Goal: Information Seeking & Learning: Learn about a topic

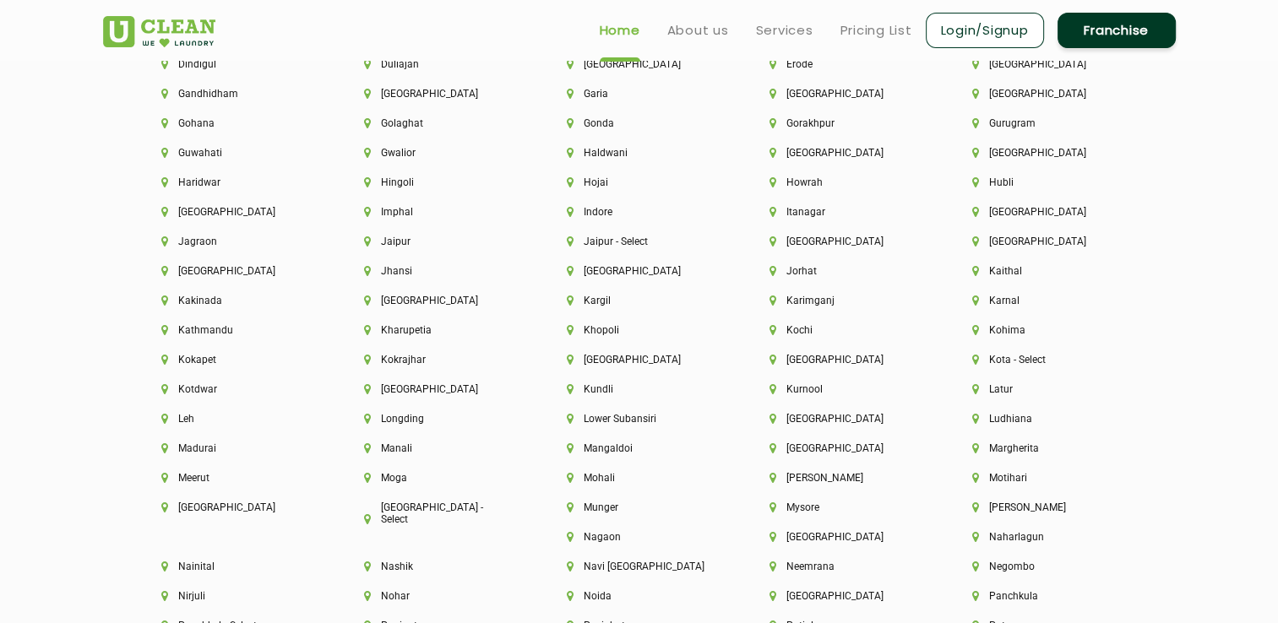
scroll to position [4054, 0]
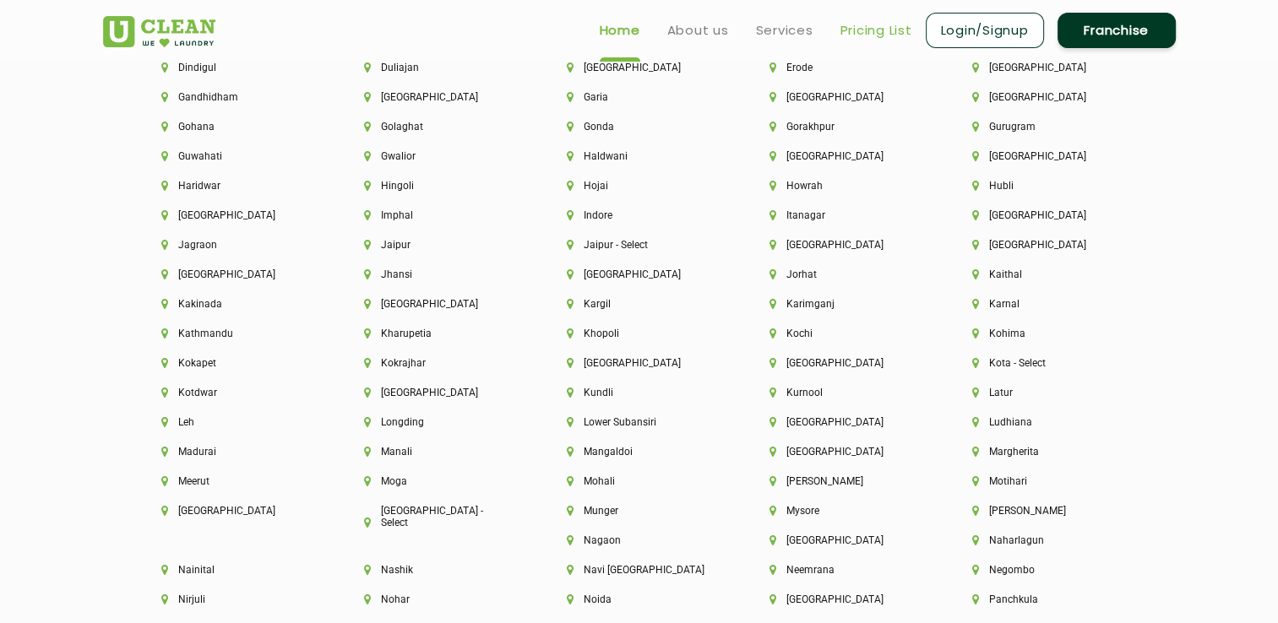
click at [870, 35] on link "Pricing List" at bounding box center [876, 30] width 72 height 20
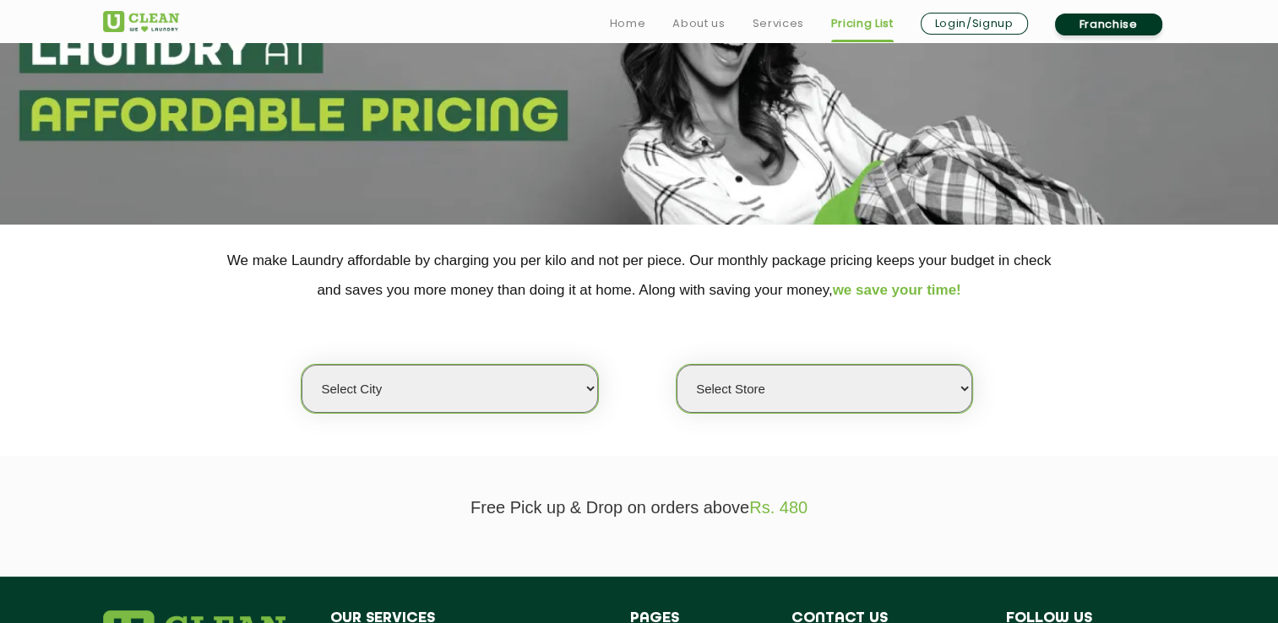
scroll to position [169, 0]
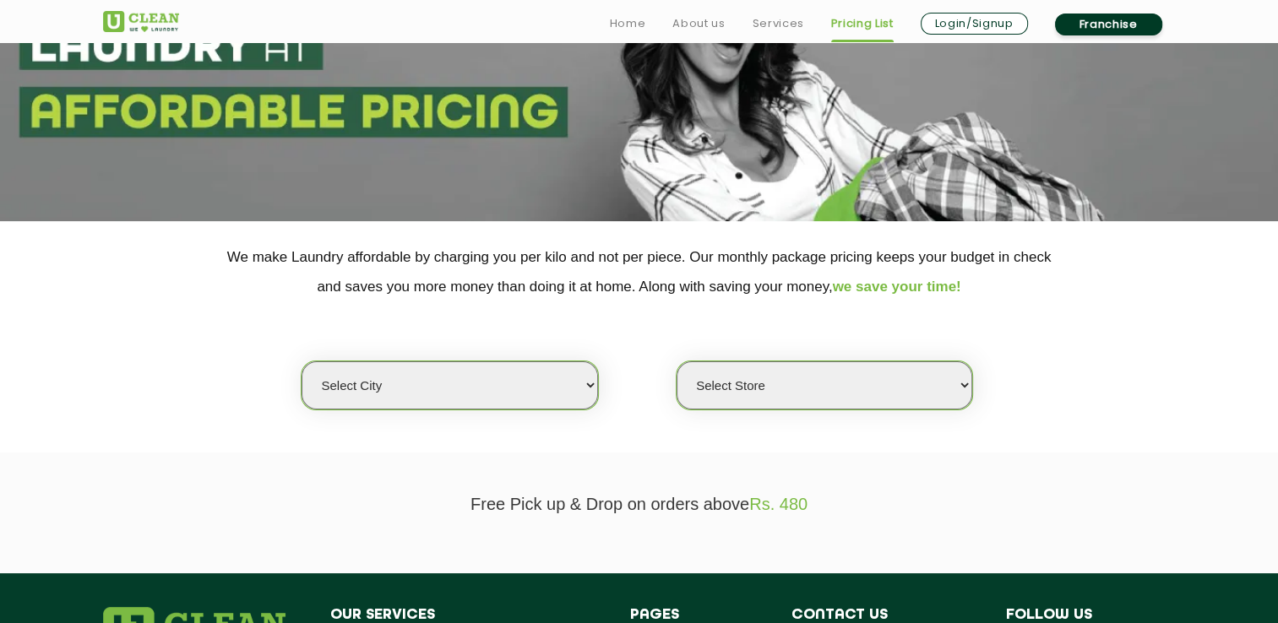
click at [591, 389] on select "Select city [GEOGRAPHIC_DATA] [GEOGRAPHIC_DATA] [GEOGRAPHIC_DATA] [GEOGRAPHIC_D…" at bounding box center [449, 385] width 296 height 48
select select "139"
click at [301, 361] on select "Select city [GEOGRAPHIC_DATA] [GEOGRAPHIC_DATA] [GEOGRAPHIC_DATA] [GEOGRAPHIC_D…" at bounding box center [449, 385] width 296 height 48
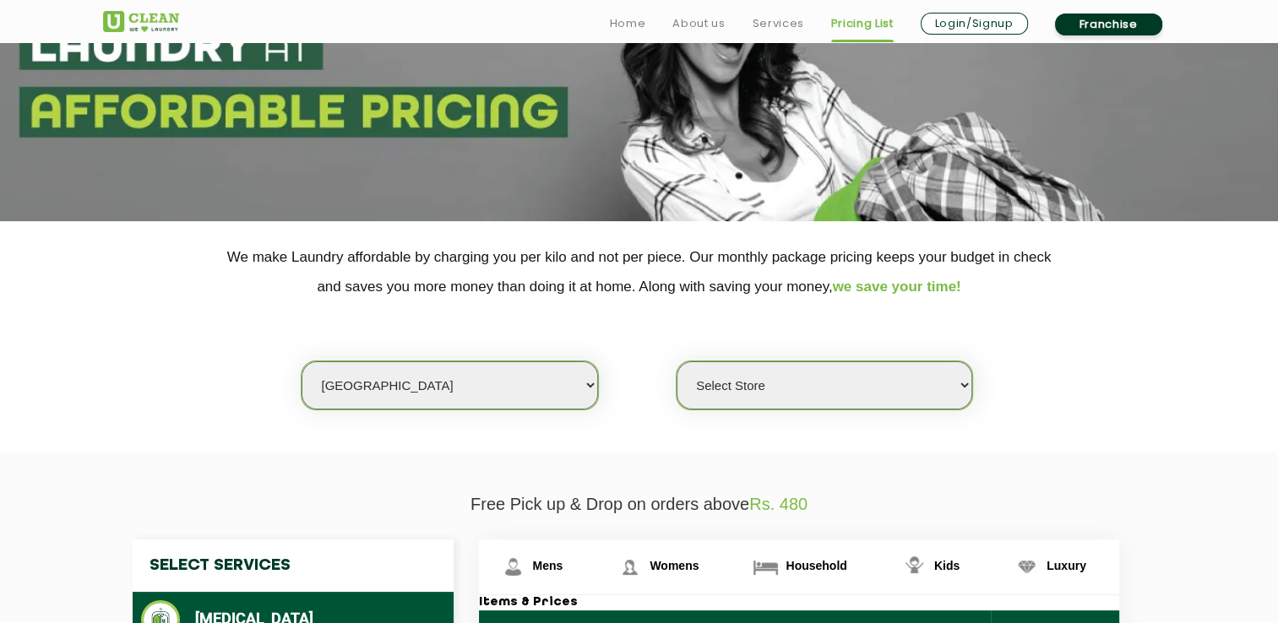
click at [959, 383] on select "Select Store [GEOGRAPHIC_DATA]" at bounding box center [824, 385] width 296 height 48
select select "403"
click at [676, 361] on select "Select Store [GEOGRAPHIC_DATA]" at bounding box center [824, 385] width 296 height 48
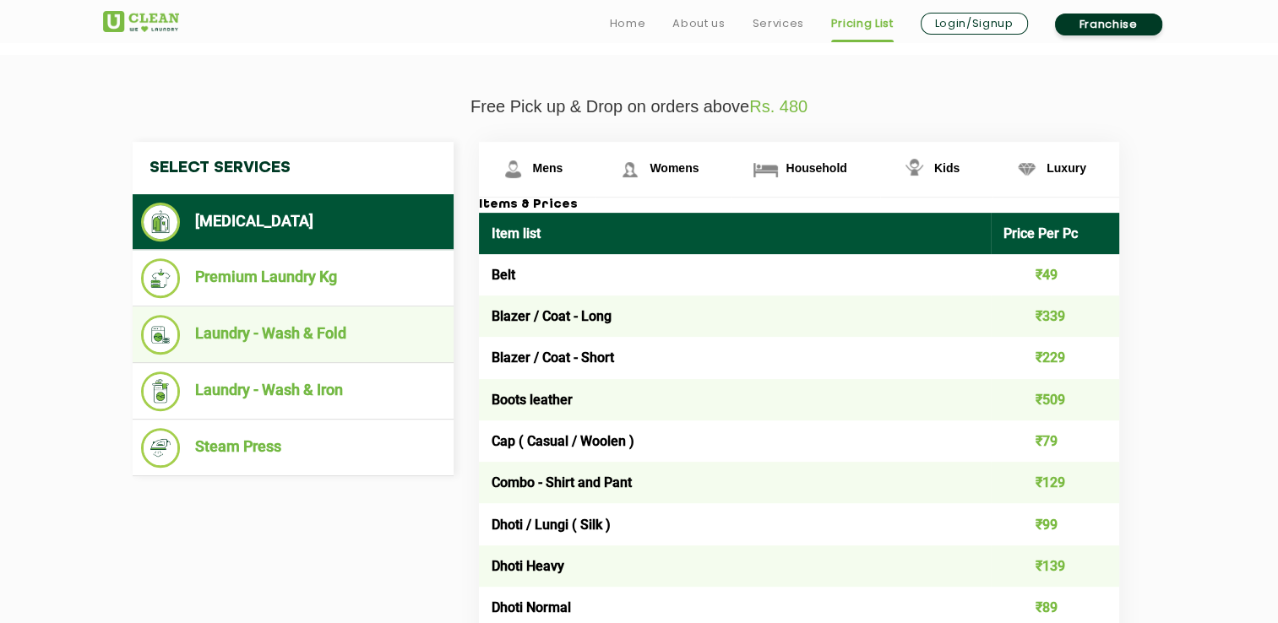
scroll to position [591, 0]
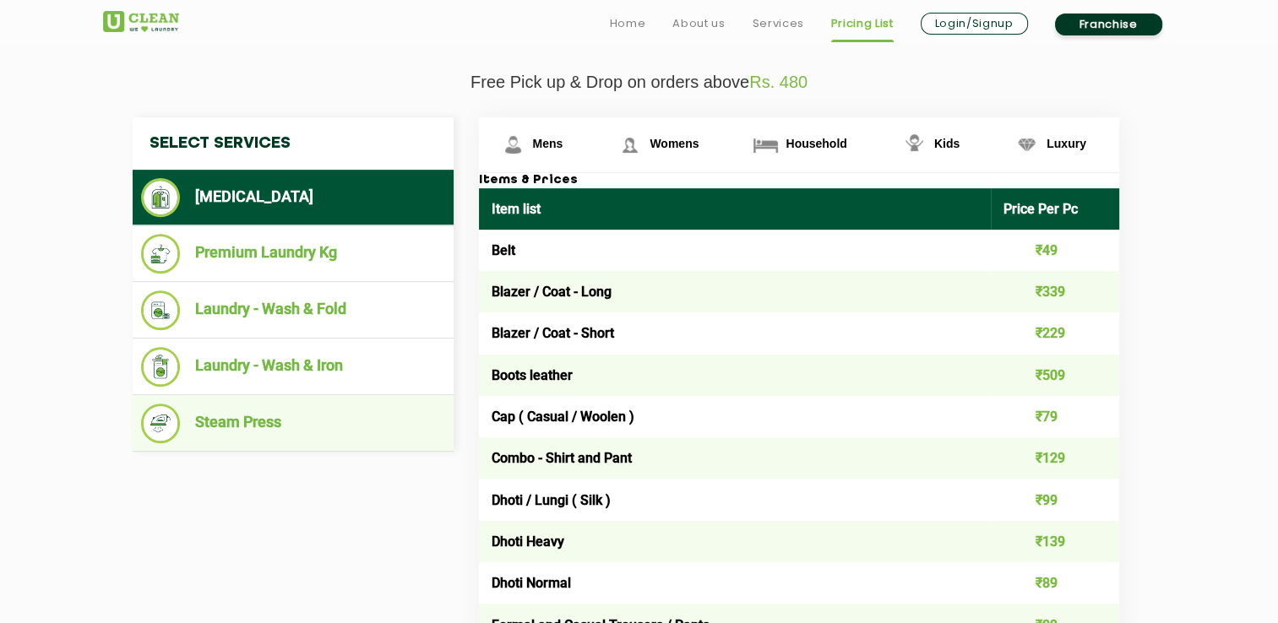
click at [272, 426] on li "Steam Press" at bounding box center [293, 424] width 304 height 40
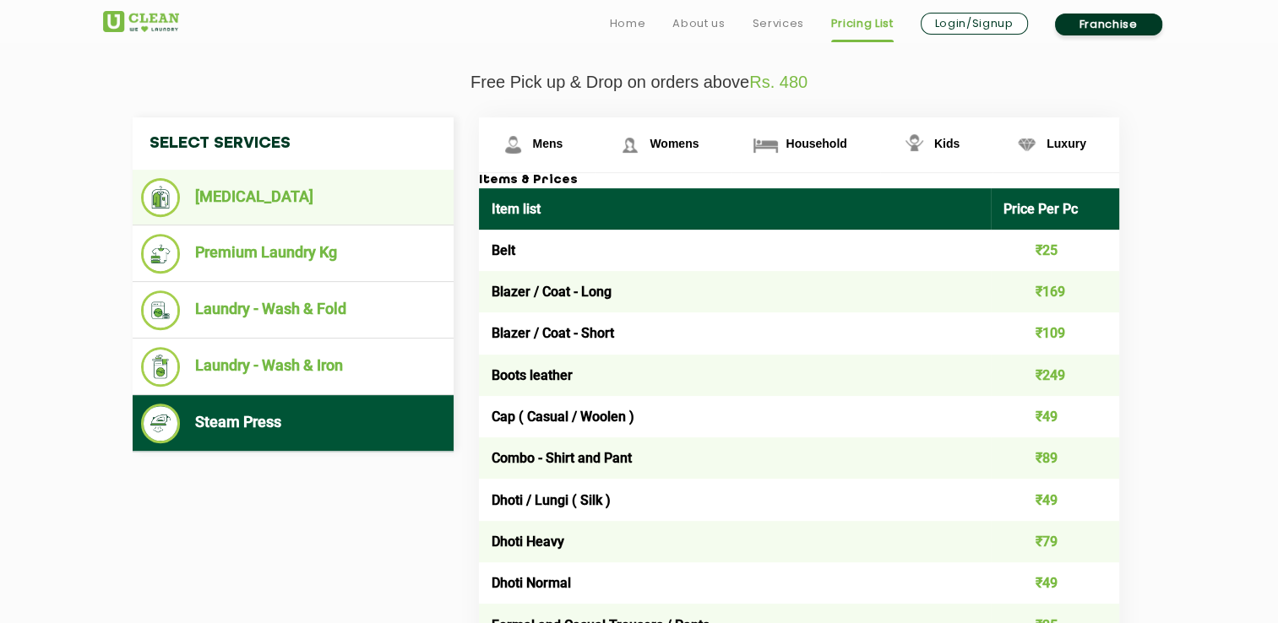
click at [269, 198] on li "[MEDICAL_DATA]" at bounding box center [293, 197] width 304 height 39
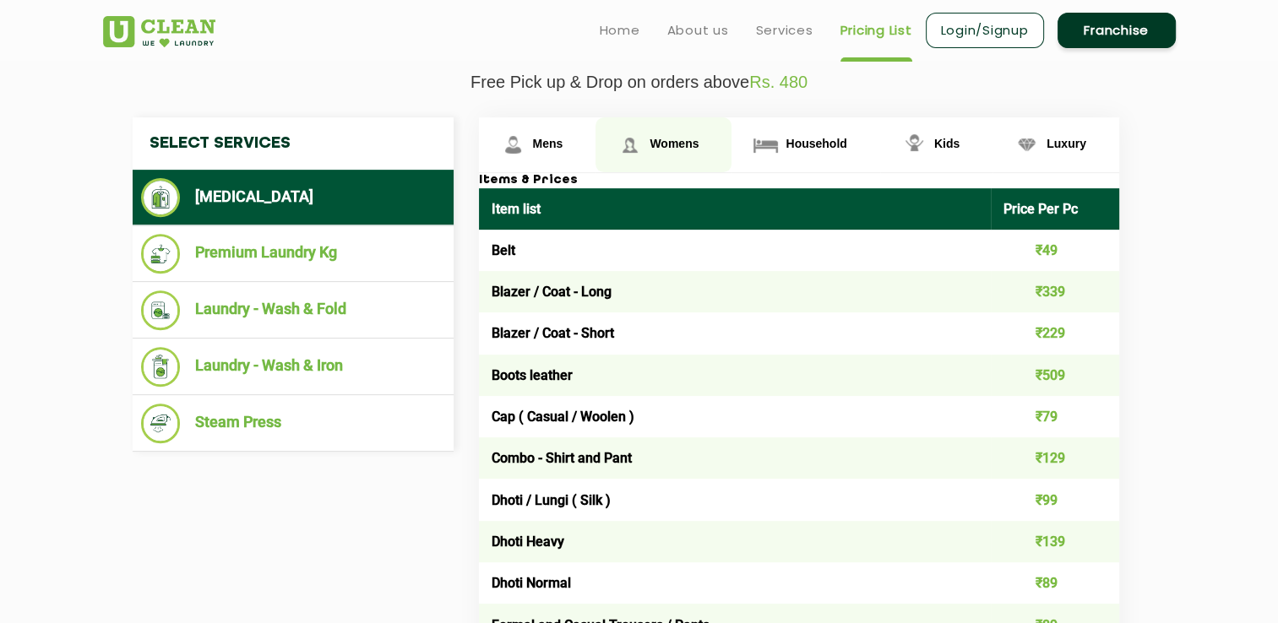
click at [658, 147] on span "Womens" at bounding box center [673, 144] width 49 height 14
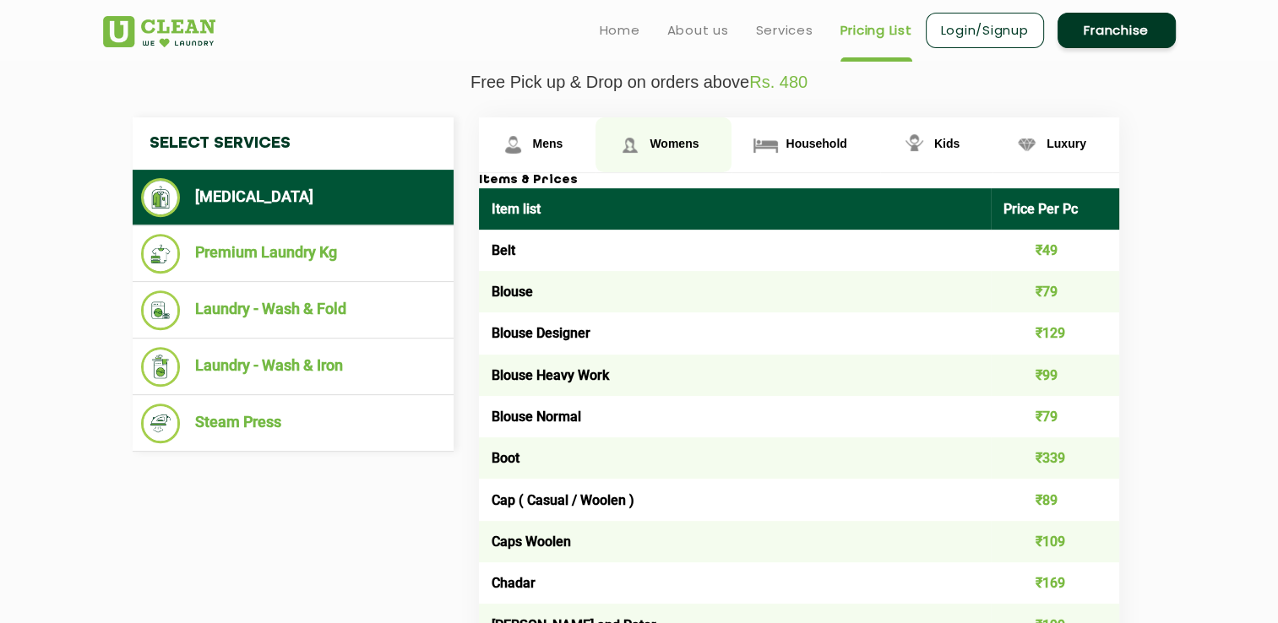
click at [681, 147] on span "Womens" at bounding box center [673, 144] width 49 height 14
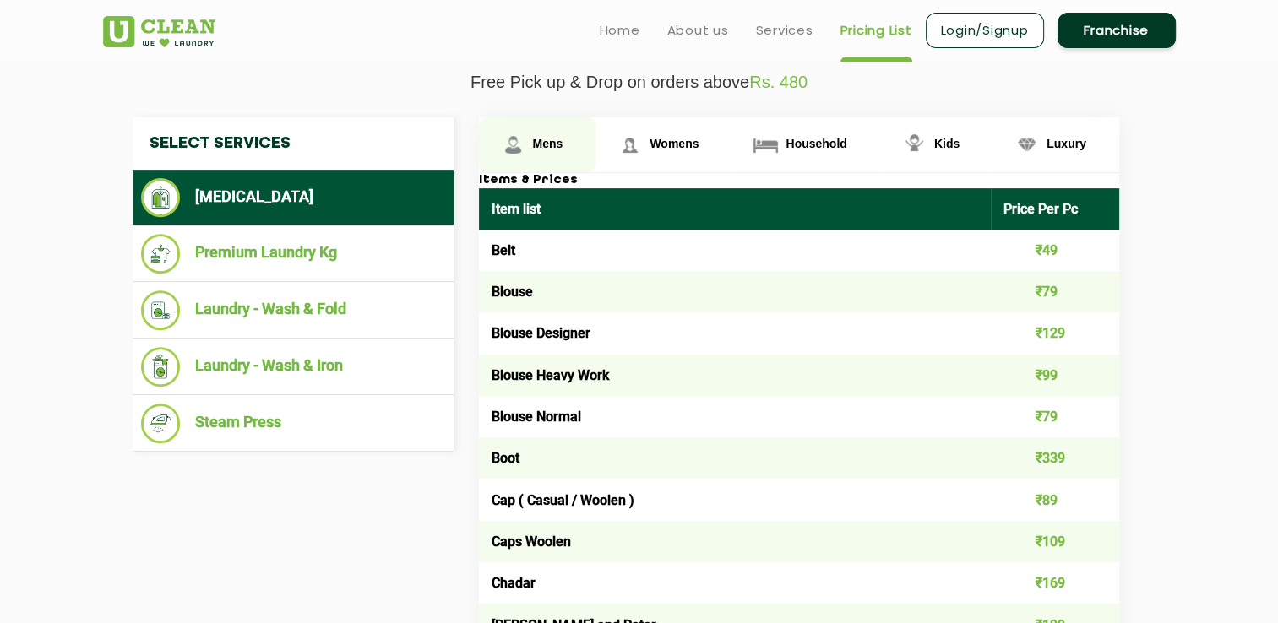
click at [541, 139] on span "Mens" at bounding box center [548, 144] width 30 height 14
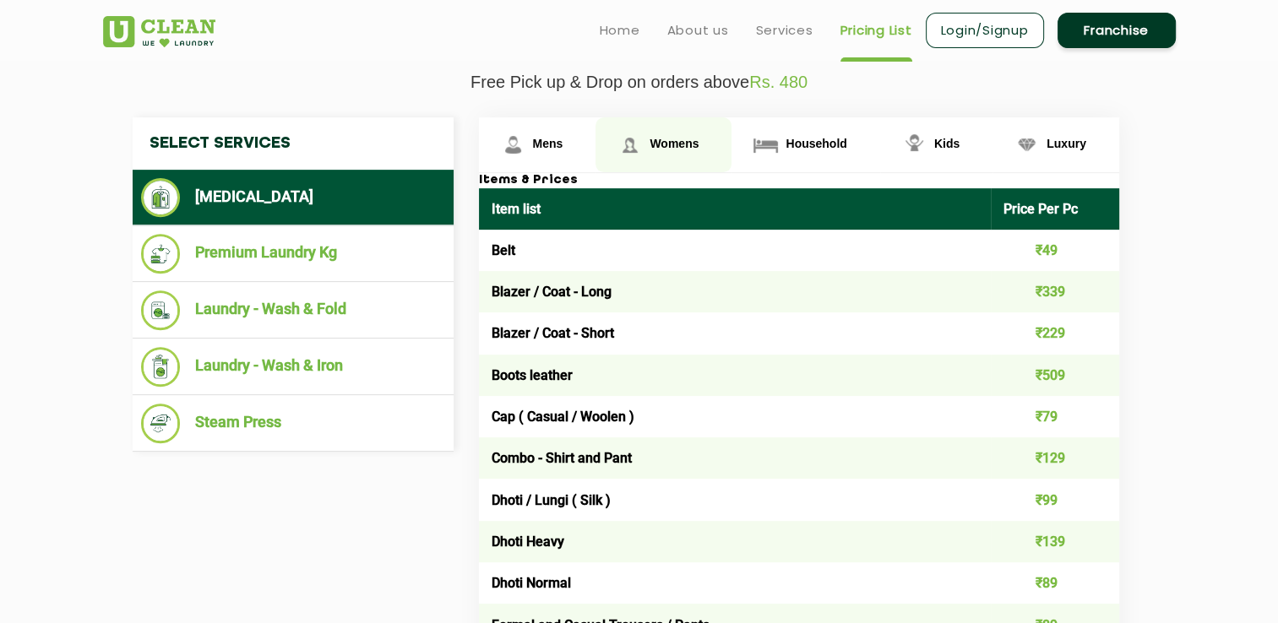
click at [679, 140] on span "Womens" at bounding box center [673, 144] width 49 height 14
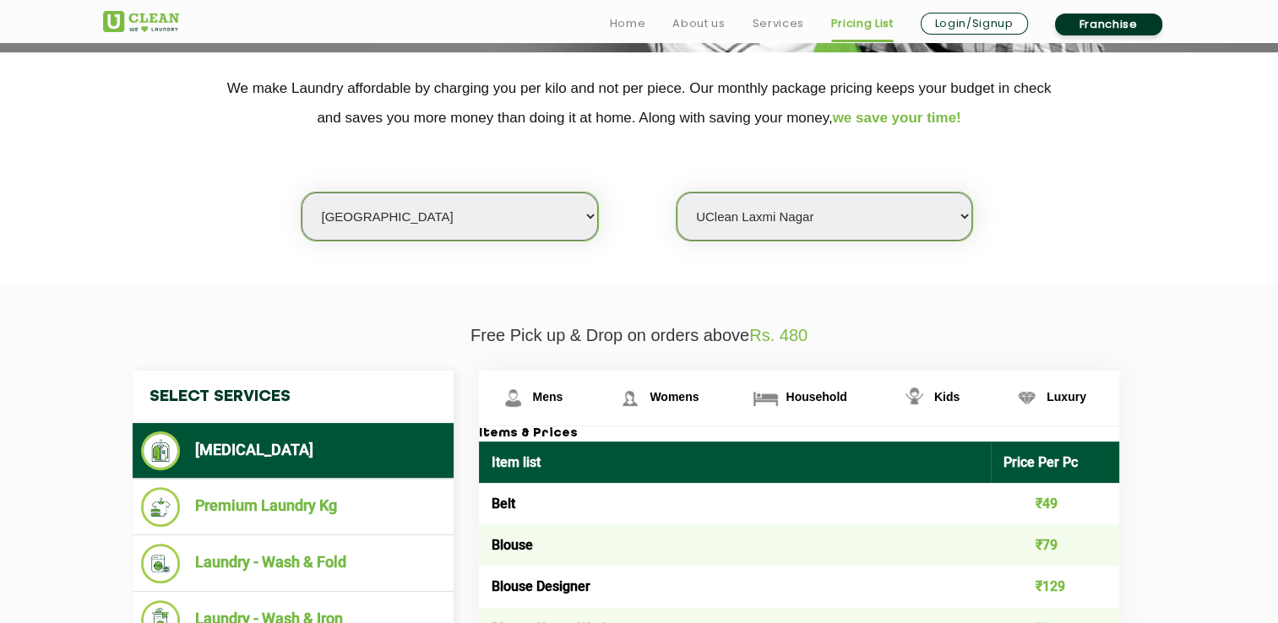
scroll to position [422, 0]
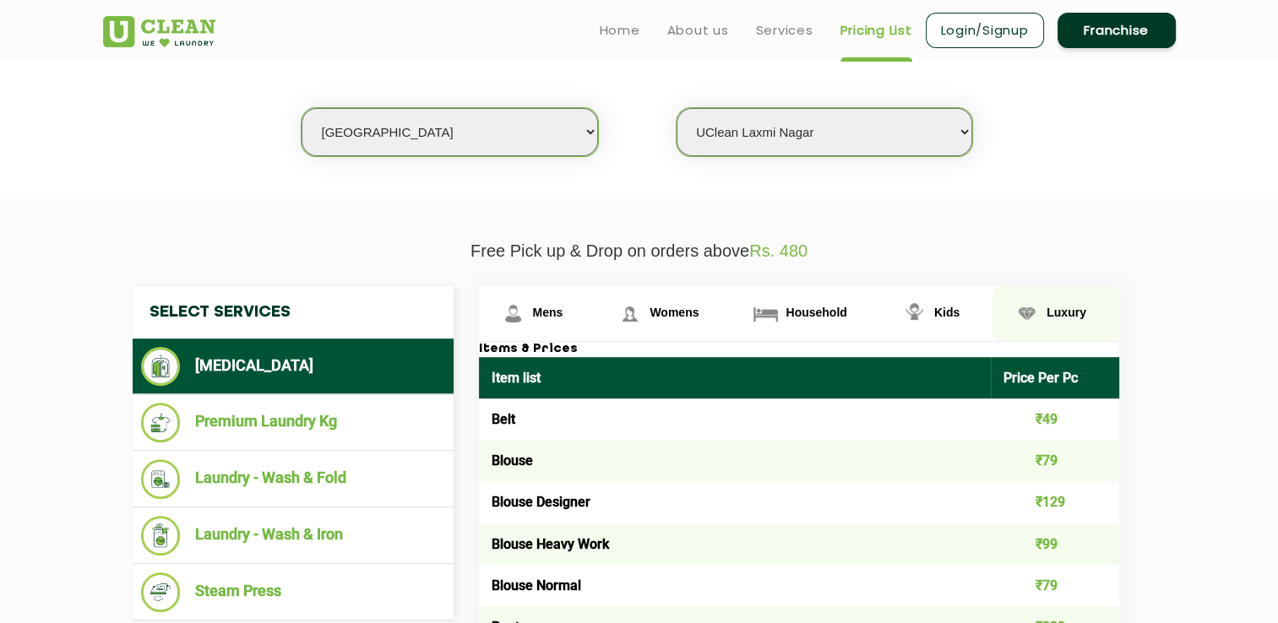
click at [1070, 312] on span "Luxury" at bounding box center [1066, 313] width 40 height 14
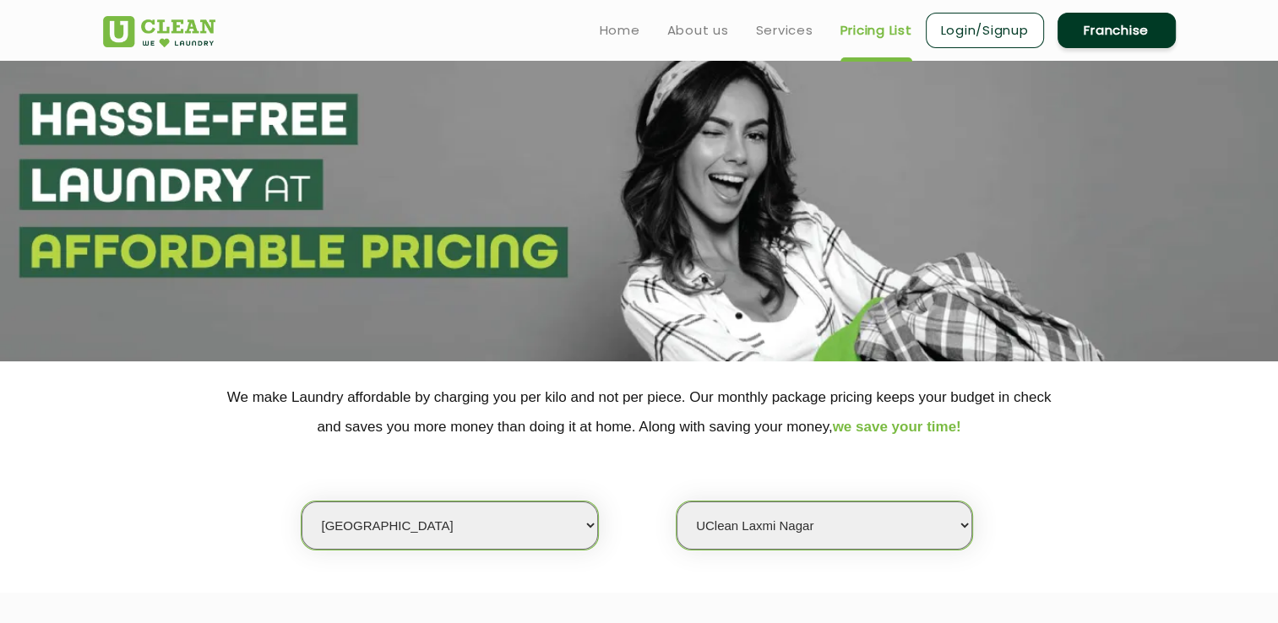
scroll to position [0, 0]
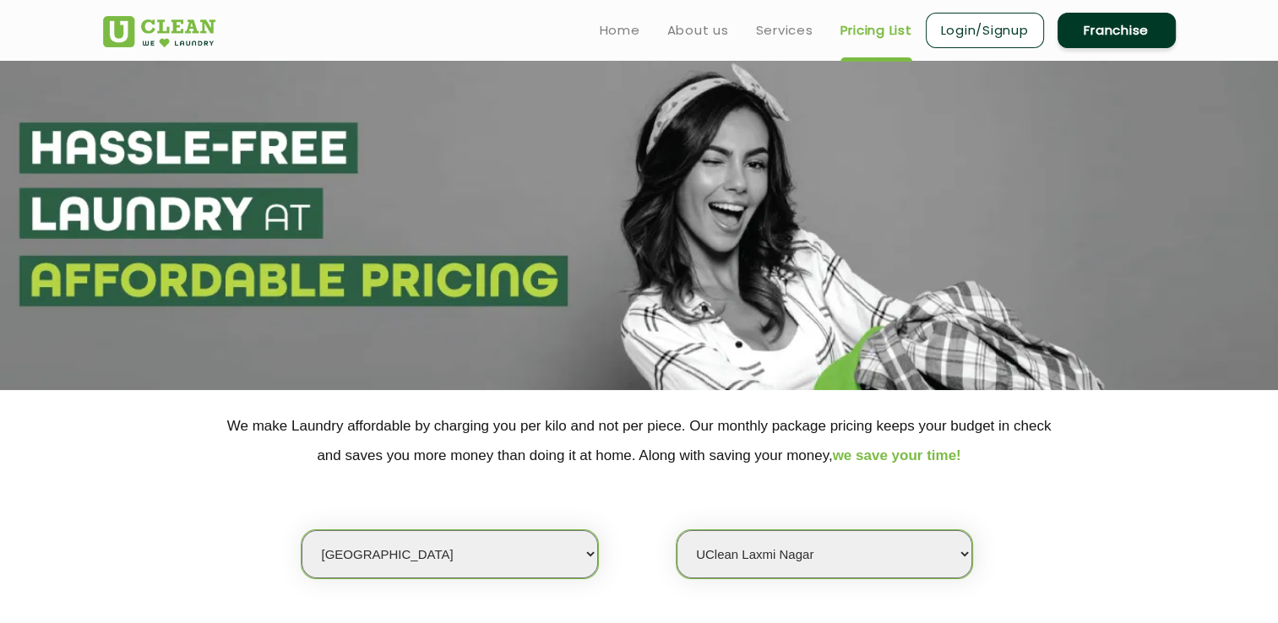
click at [1112, 39] on link "Franchise" at bounding box center [1116, 30] width 118 height 35
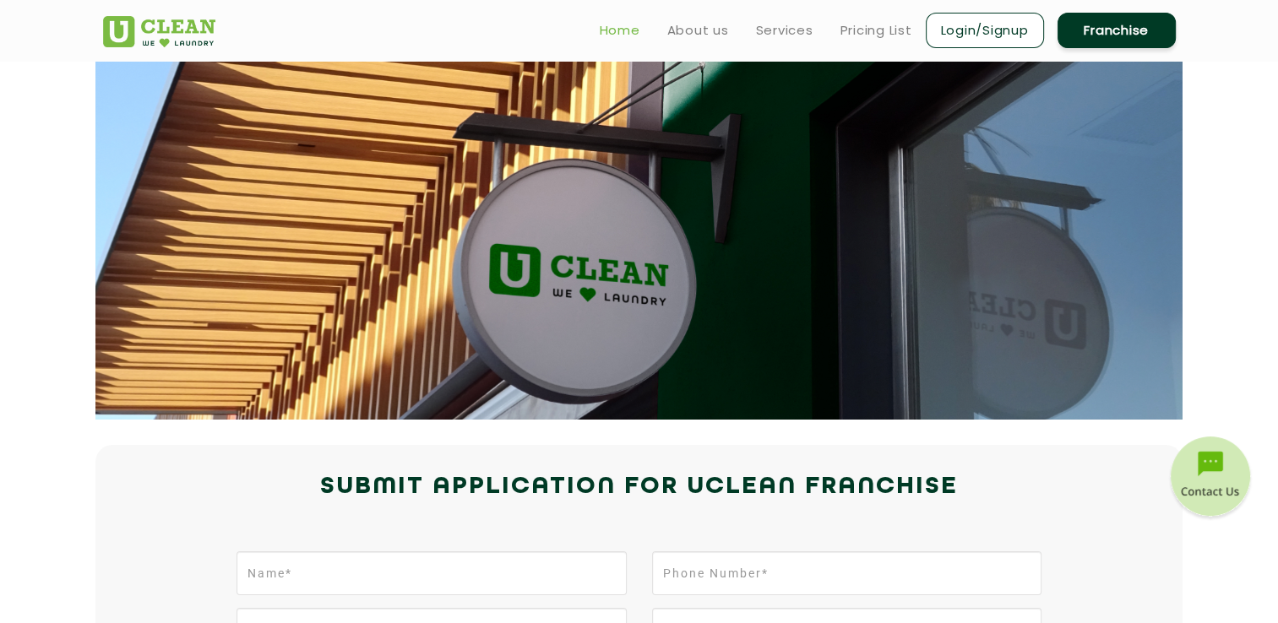
click at [622, 30] on link "Home" at bounding box center [620, 30] width 41 height 20
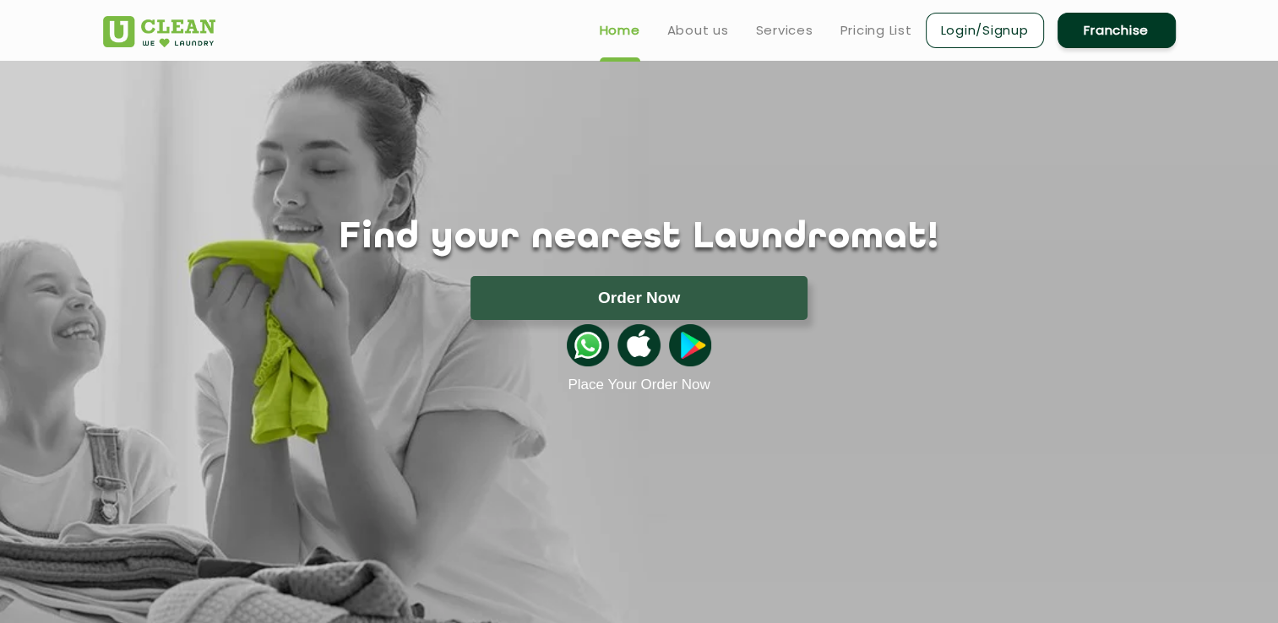
click at [895, 497] on section "Find your nearest Laundromat! Please select the location Order Now Place Your O…" at bounding box center [639, 356] width 1278 height 591
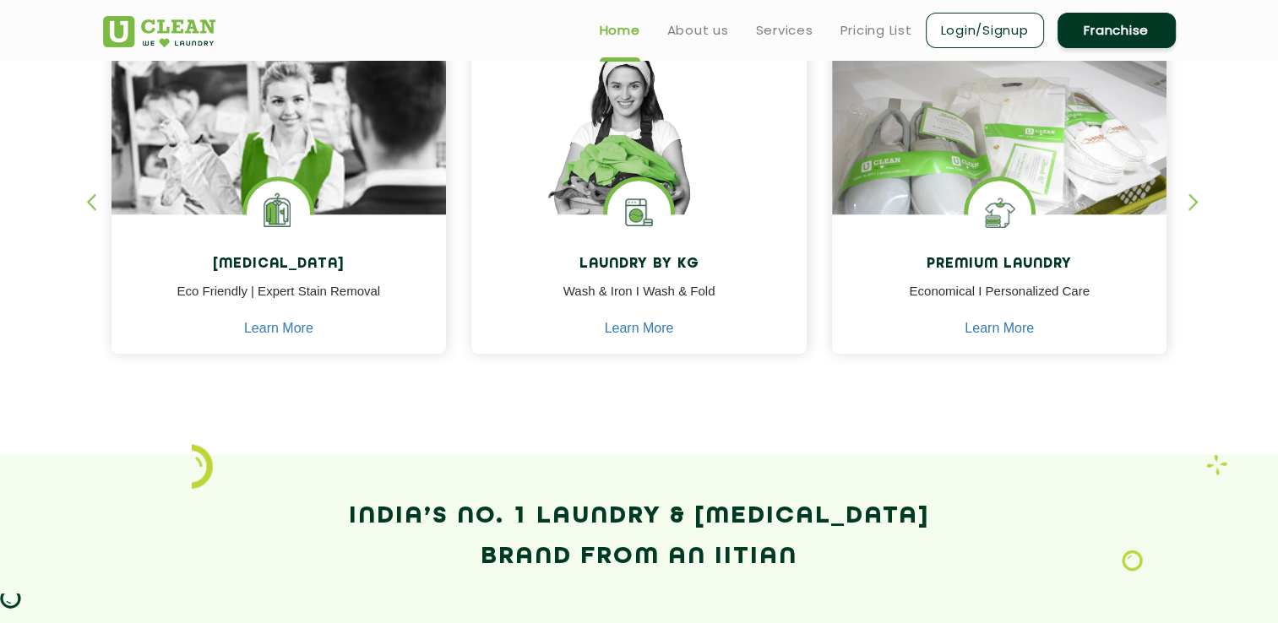
scroll to position [253, 0]
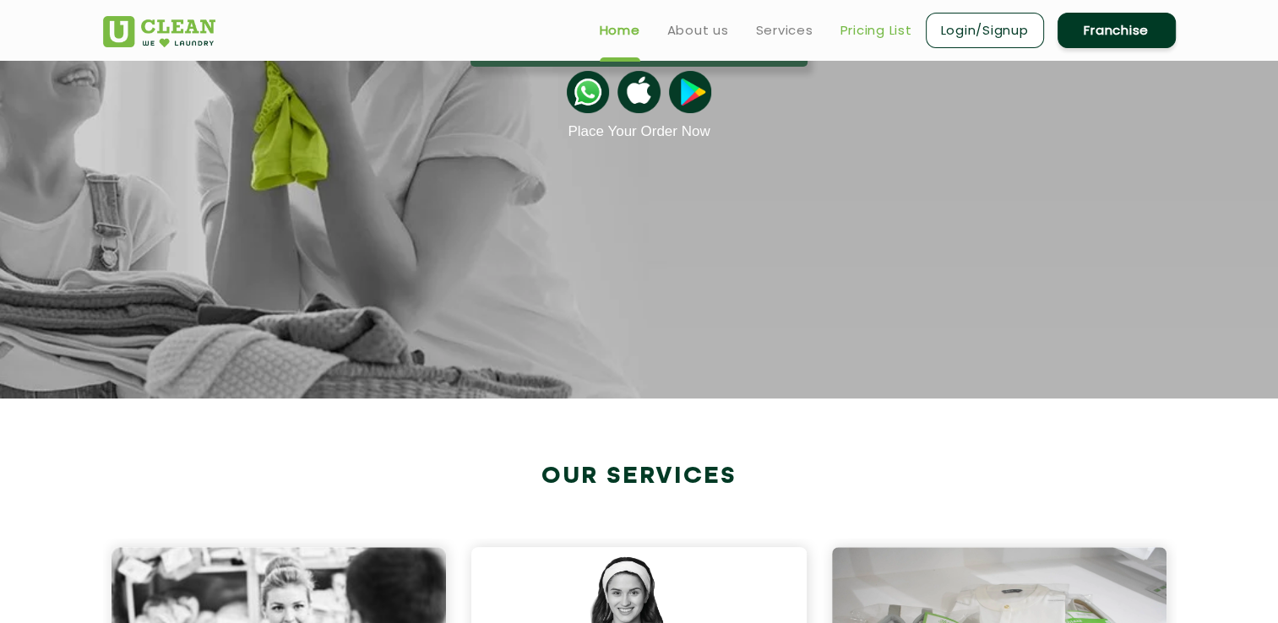
click at [844, 28] on link "Pricing List" at bounding box center [876, 30] width 72 height 20
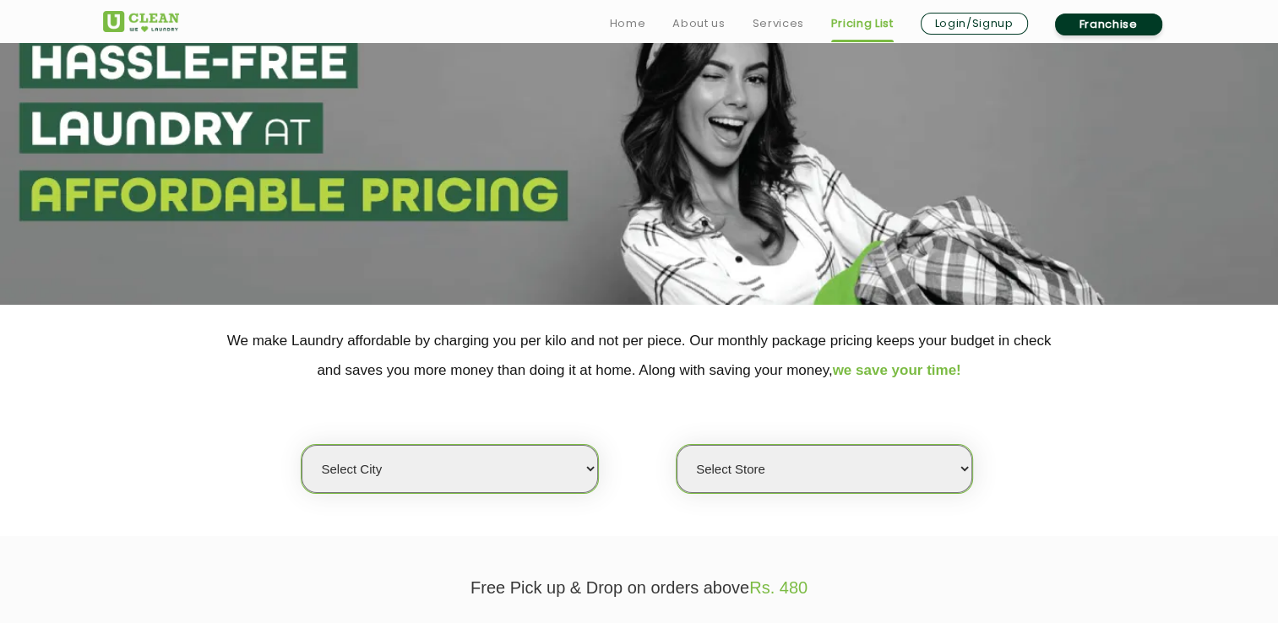
scroll to position [253, 0]
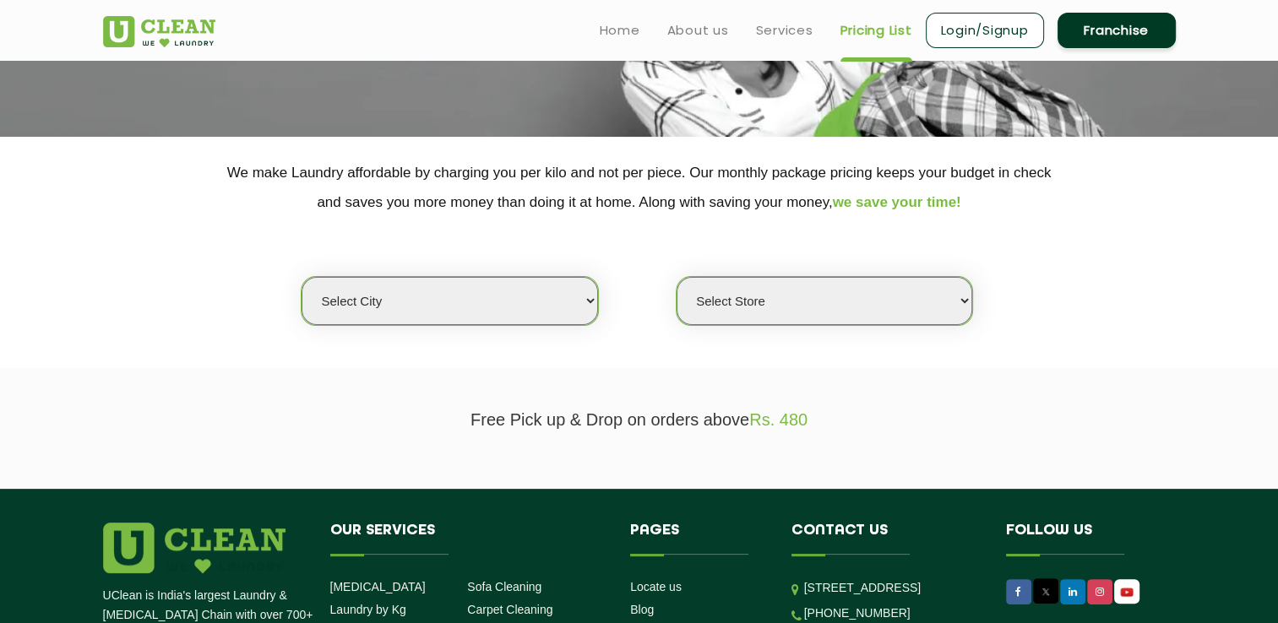
click at [589, 304] on select "Select city [GEOGRAPHIC_DATA] [GEOGRAPHIC_DATA] [GEOGRAPHIC_DATA] [GEOGRAPHIC_D…" at bounding box center [449, 301] width 296 height 48
click at [582, 298] on select "Select city [GEOGRAPHIC_DATA] [GEOGRAPHIC_DATA] [GEOGRAPHIC_DATA] [GEOGRAPHIC_D…" at bounding box center [449, 301] width 296 height 48
click at [584, 299] on select "Select city [GEOGRAPHIC_DATA] [GEOGRAPHIC_DATA] [GEOGRAPHIC_DATA] [GEOGRAPHIC_D…" at bounding box center [449, 301] width 296 height 48
select select "214"
click at [301, 277] on select "Select city [GEOGRAPHIC_DATA] [GEOGRAPHIC_DATA] [GEOGRAPHIC_DATA] [GEOGRAPHIC_D…" at bounding box center [449, 301] width 296 height 48
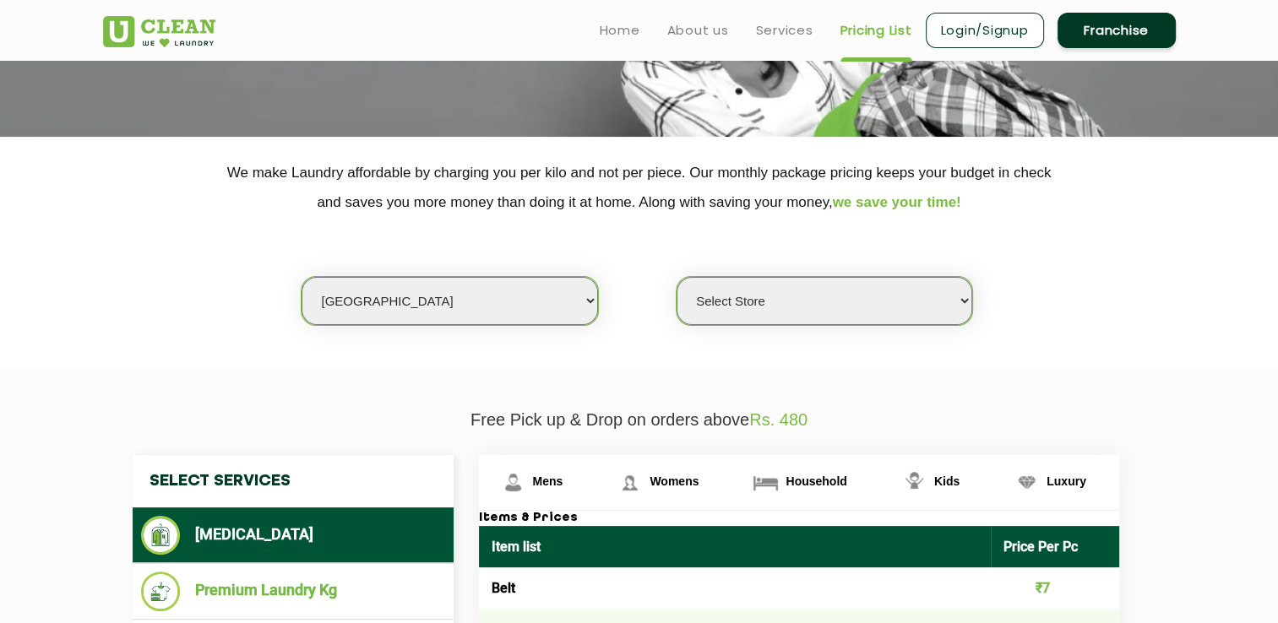
click at [957, 305] on select "Select Store UClean Corniche" at bounding box center [824, 301] width 296 height 48
select select "622"
click at [676, 277] on select "Select Store UClean Corniche" at bounding box center [824, 301] width 296 height 48
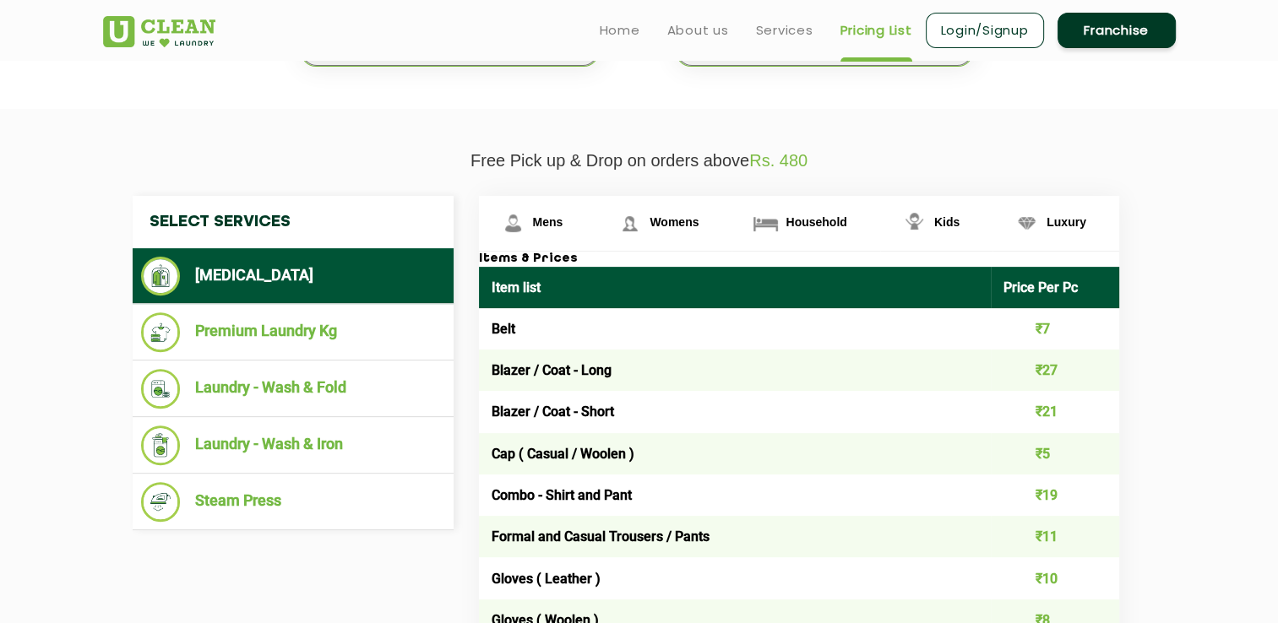
scroll to position [507, 0]
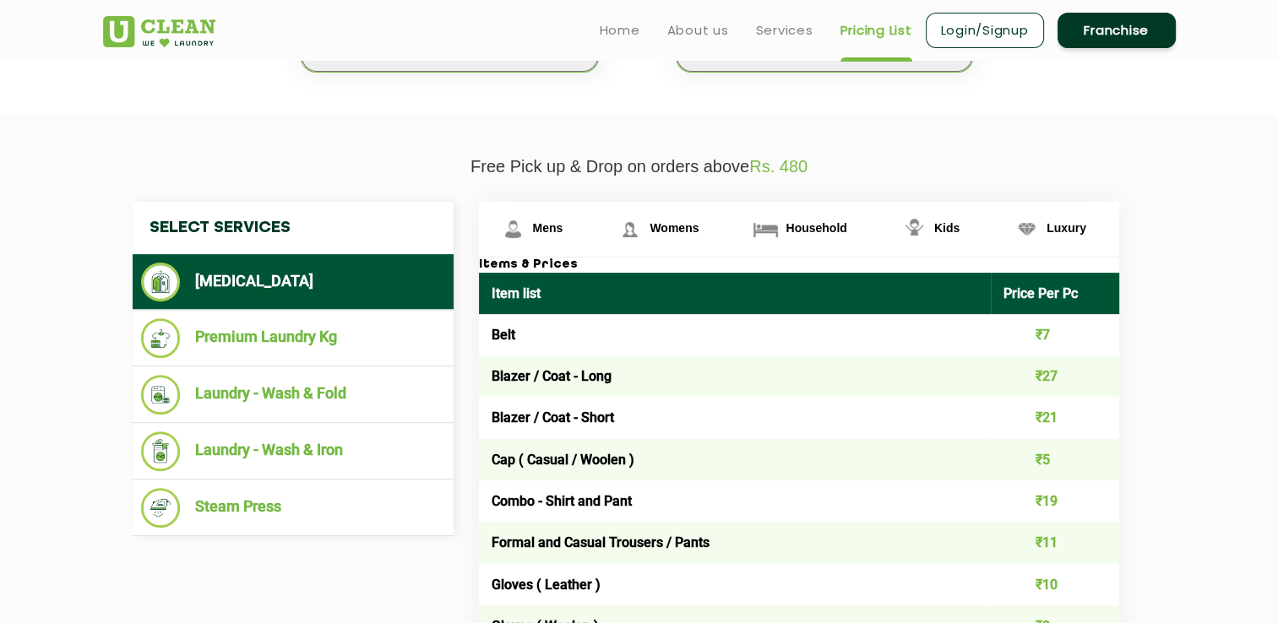
click at [240, 265] on li "[MEDICAL_DATA]" at bounding box center [293, 282] width 304 height 39
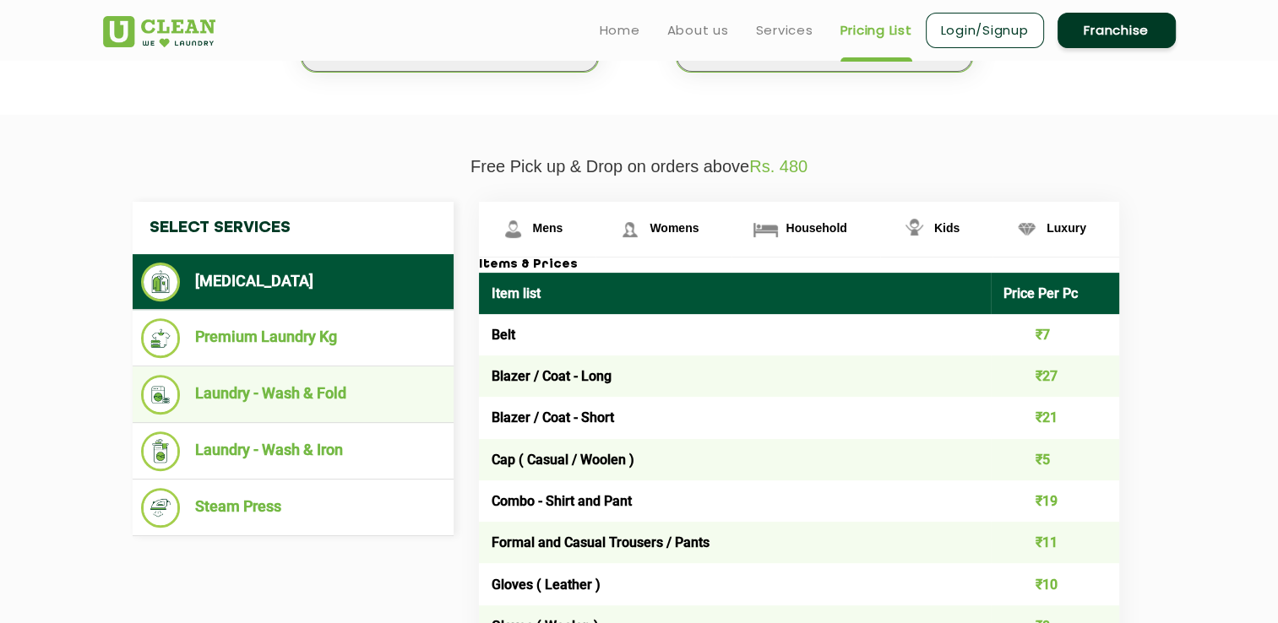
click at [283, 401] on li "Laundry - Wash & Fold" at bounding box center [293, 395] width 304 height 40
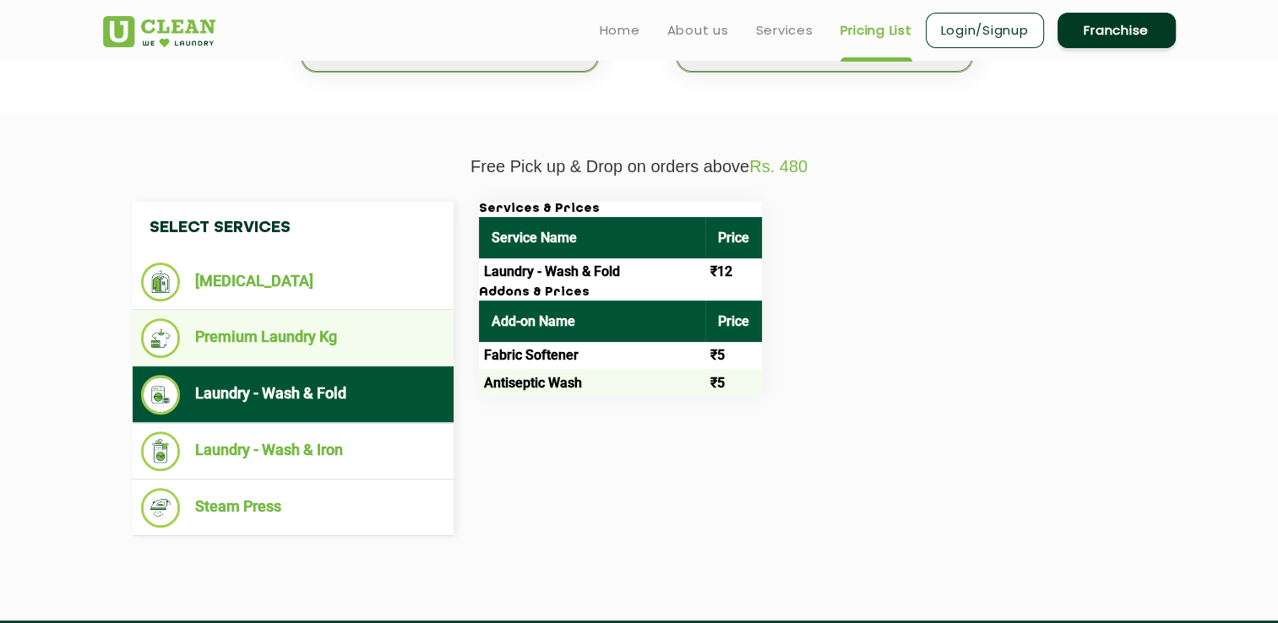
click at [287, 349] on li "Premium Laundry Kg" at bounding box center [293, 338] width 304 height 40
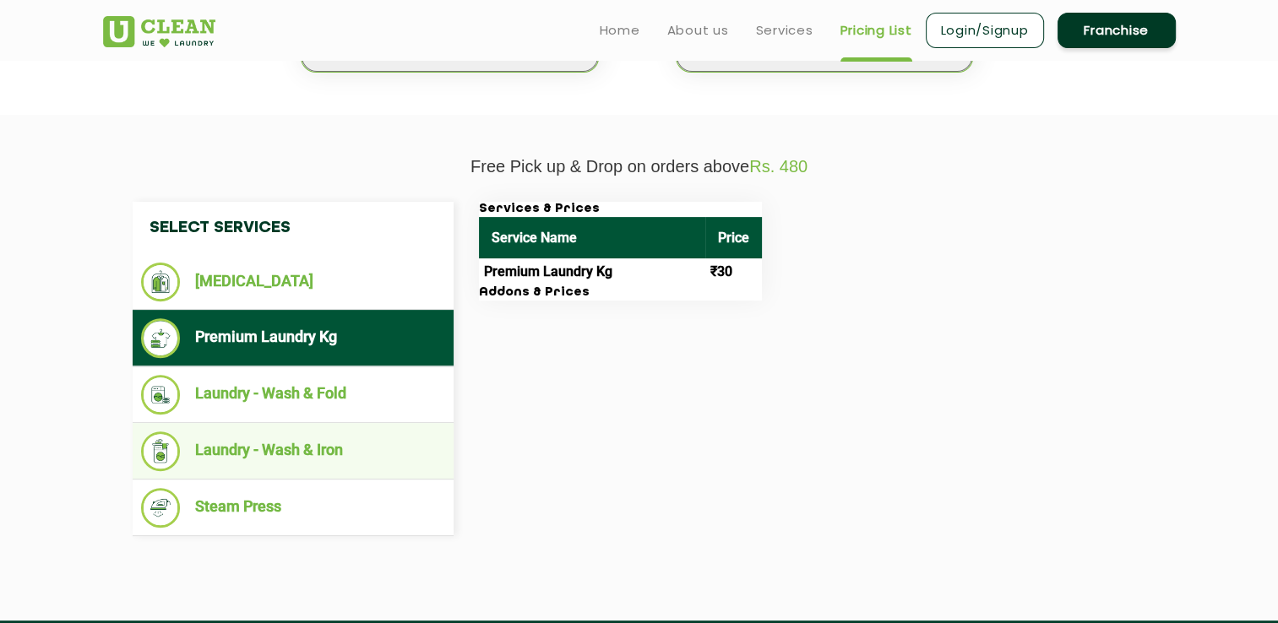
click at [311, 438] on li "Laundry - Wash & Iron" at bounding box center [293, 452] width 304 height 40
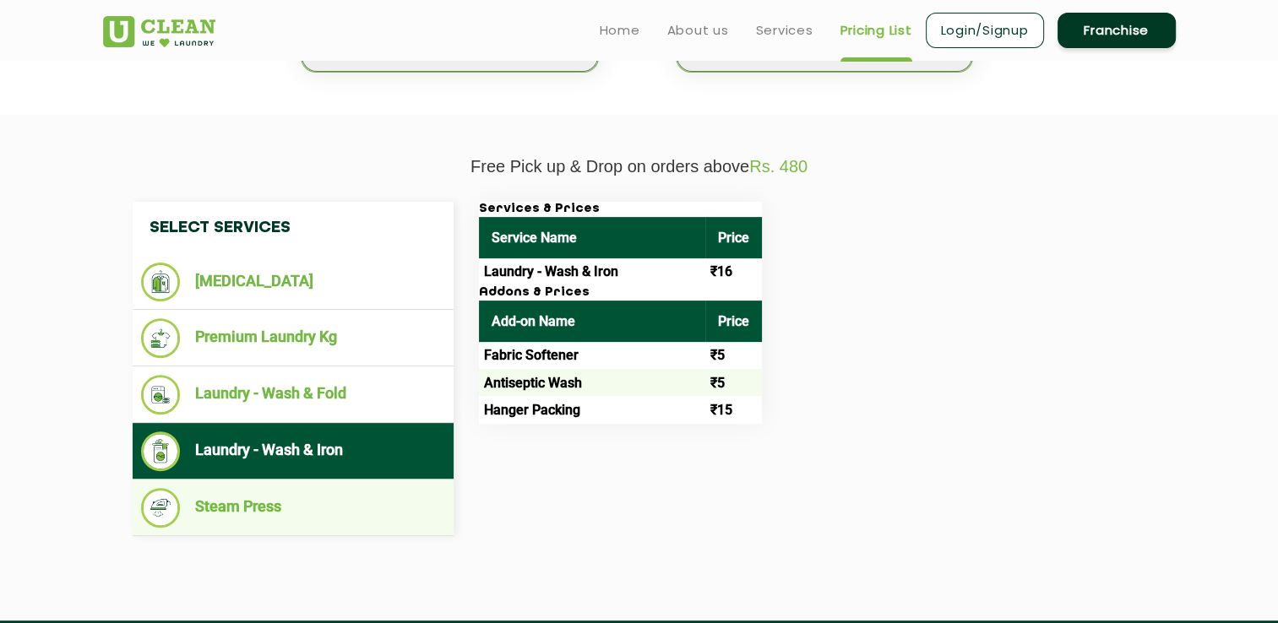
click at [292, 508] on li "Steam Press" at bounding box center [293, 508] width 304 height 40
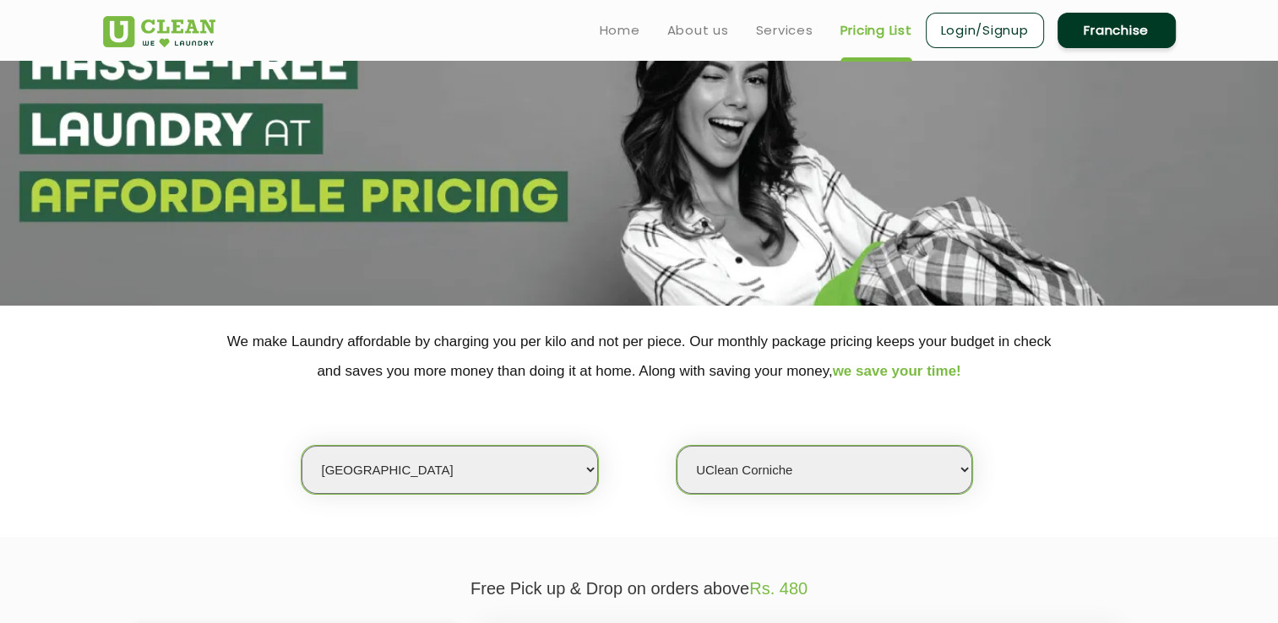
scroll to position [0, 0]
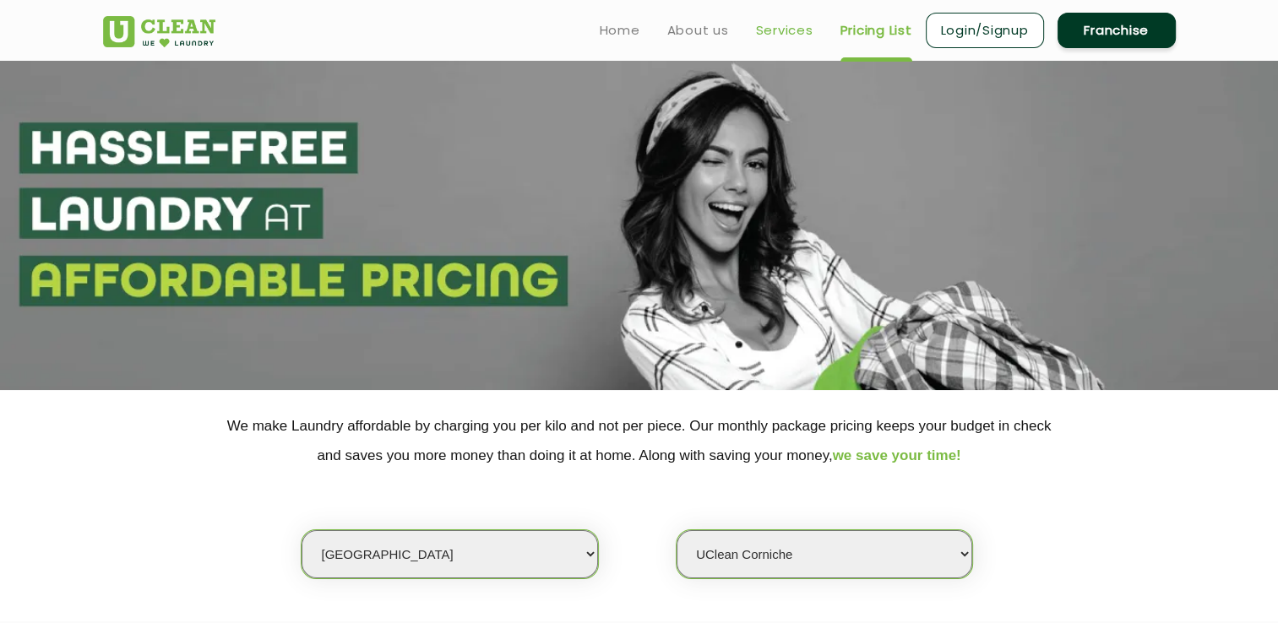
click at [791, 31] on link "Services" at bounding box center [784, 30] width 57 height 20
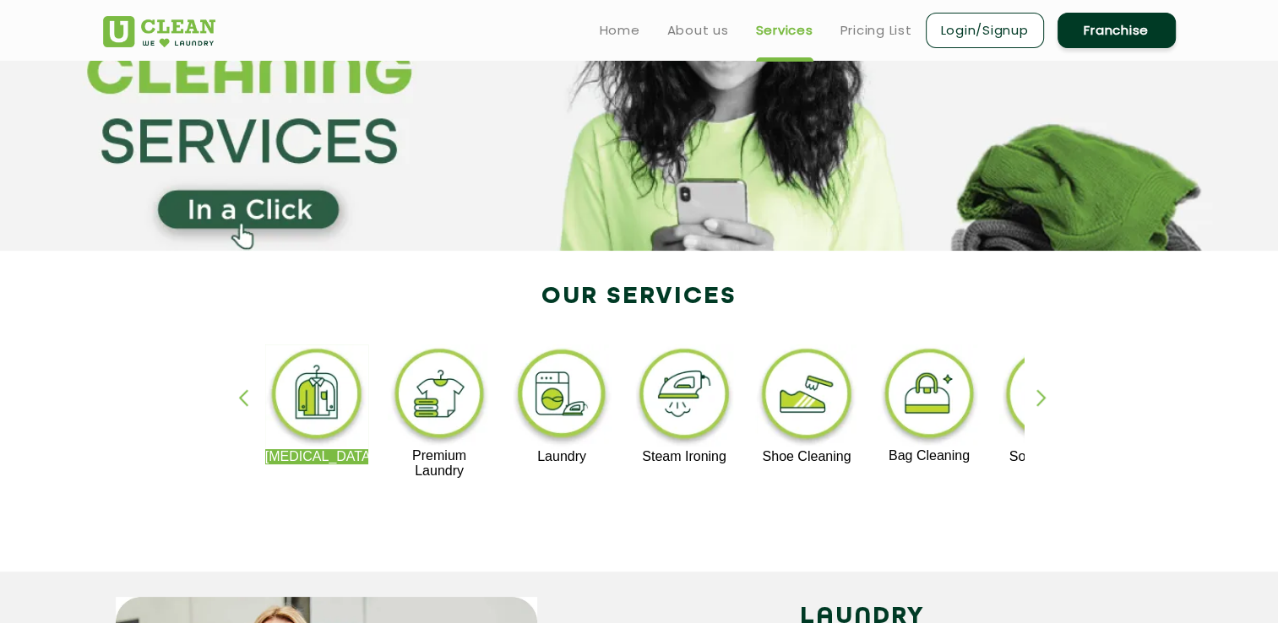
scroll to position [169, 0]
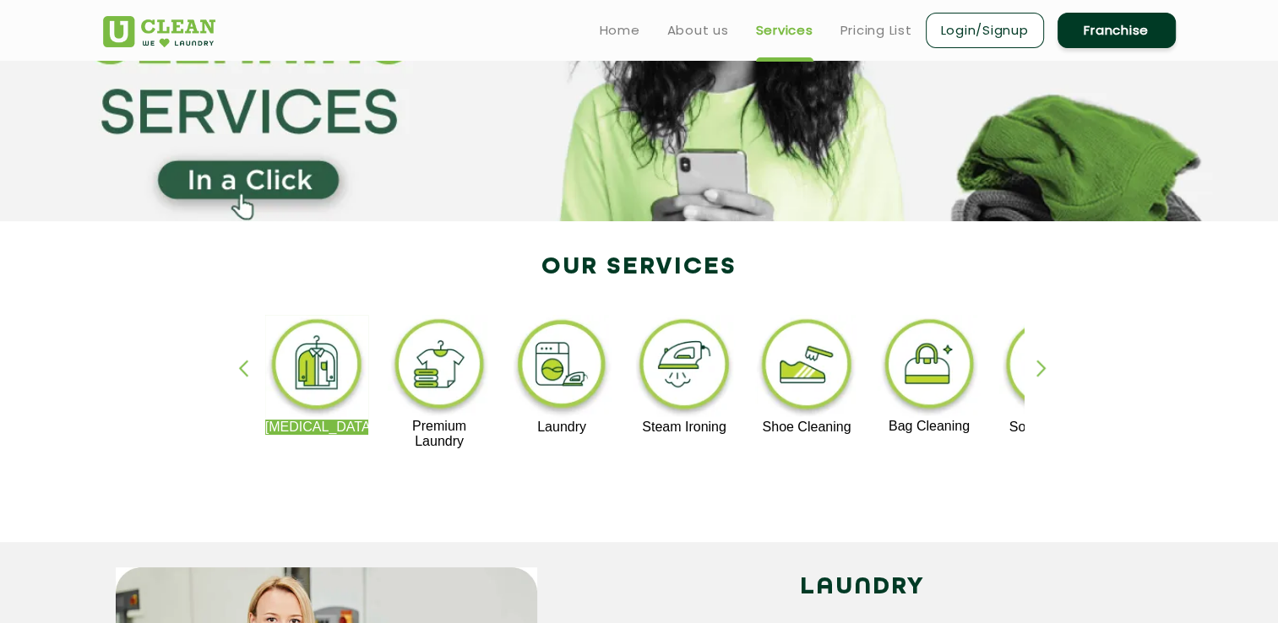
click at [1044, 370] on div "button" at bounding box center [1048, 383] width 25 height 46
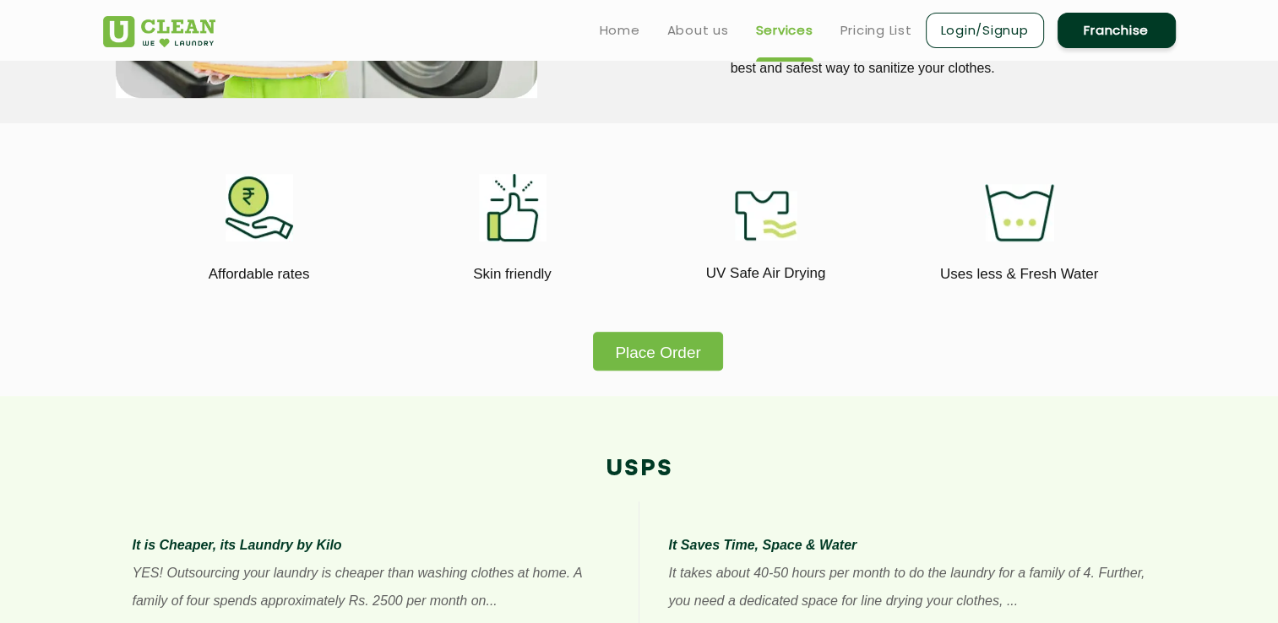
scroll to position [845, 0]
